Goal: Information Seeking & Learning: Learn about a topic

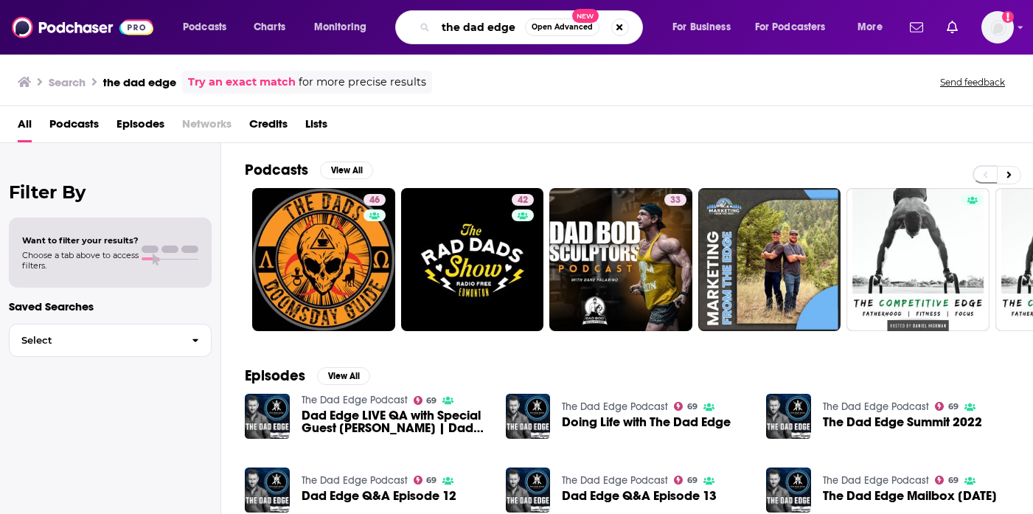
click at [462, 24] on input "the dad edge" at bounding box center [480, 27] width 89 height 24
type input "everyday mba"
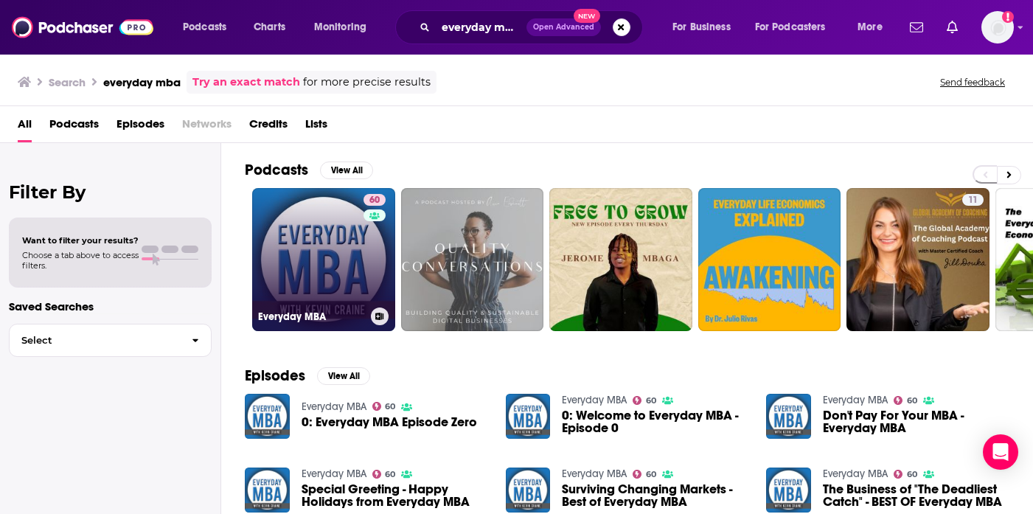
click at [296, 239] on link "60 Everyday MBA" at bounding box center [323, 259] width 143 height 143
